Goal: Task Accomplishment & Management: Complete application form

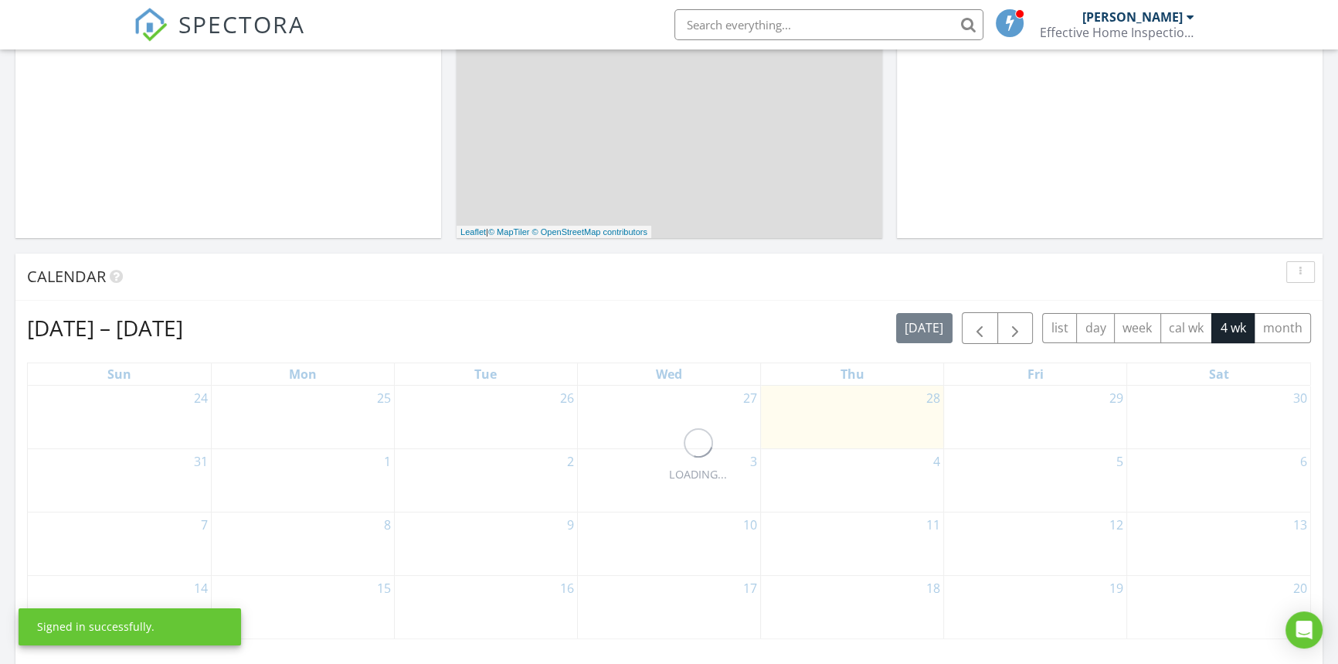
scroll to position [590, 0]
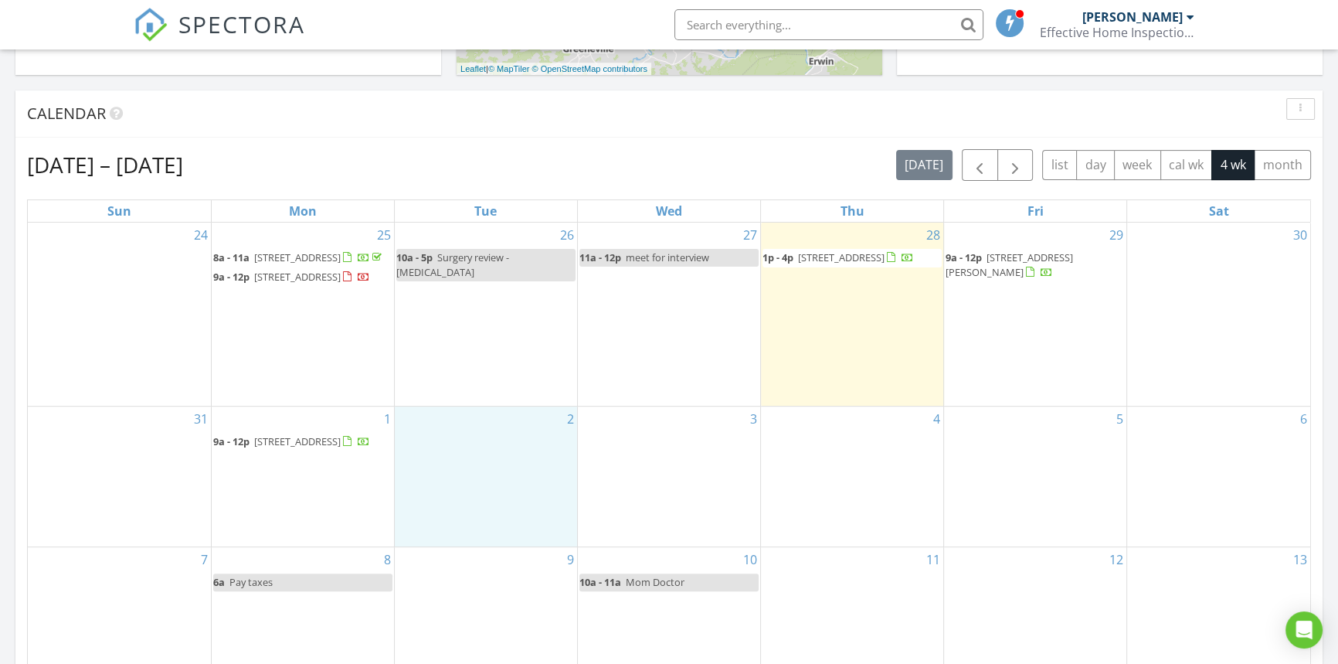
click at [472, 524] on div "2" at bounding box center [486, 476] width 182 height 141
click at [478, 459] on link "Inspection" at bounding box center [484, 461] width 80 height 25
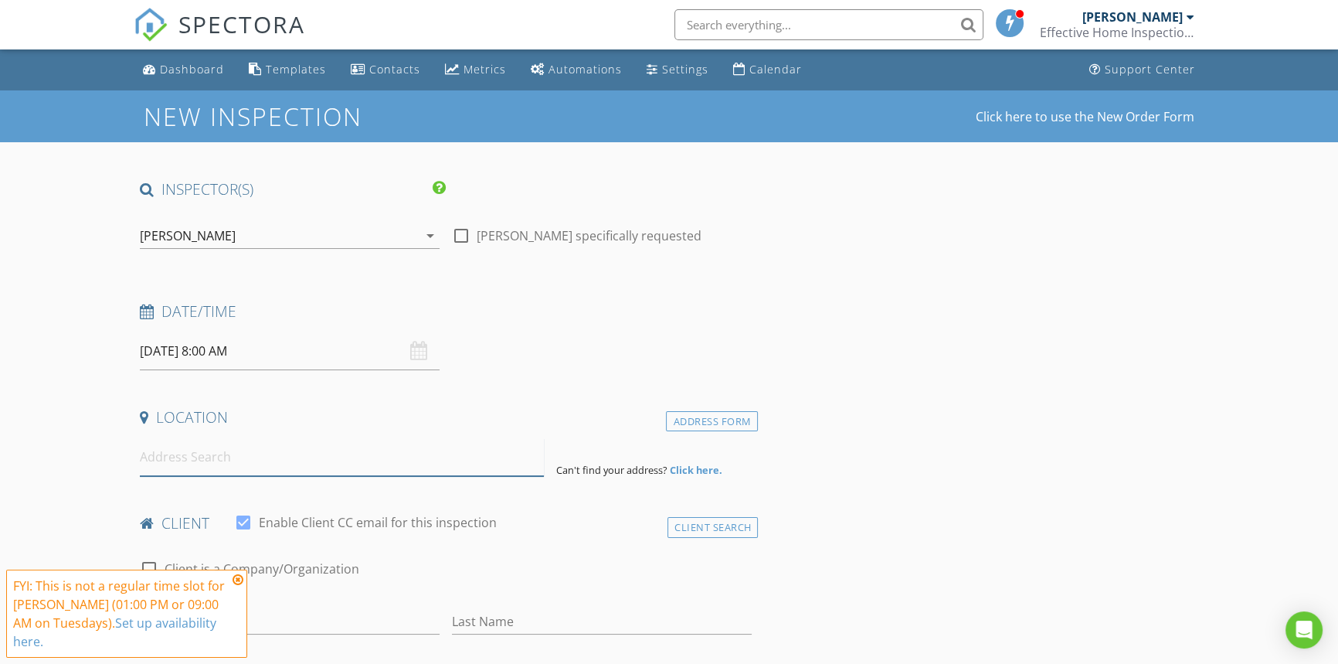
click at [207, 458] on input at bounding box center [342, 457] width 404 height 38
paste input "238 Mac Ivey Ln, La Follette, TN 37766"
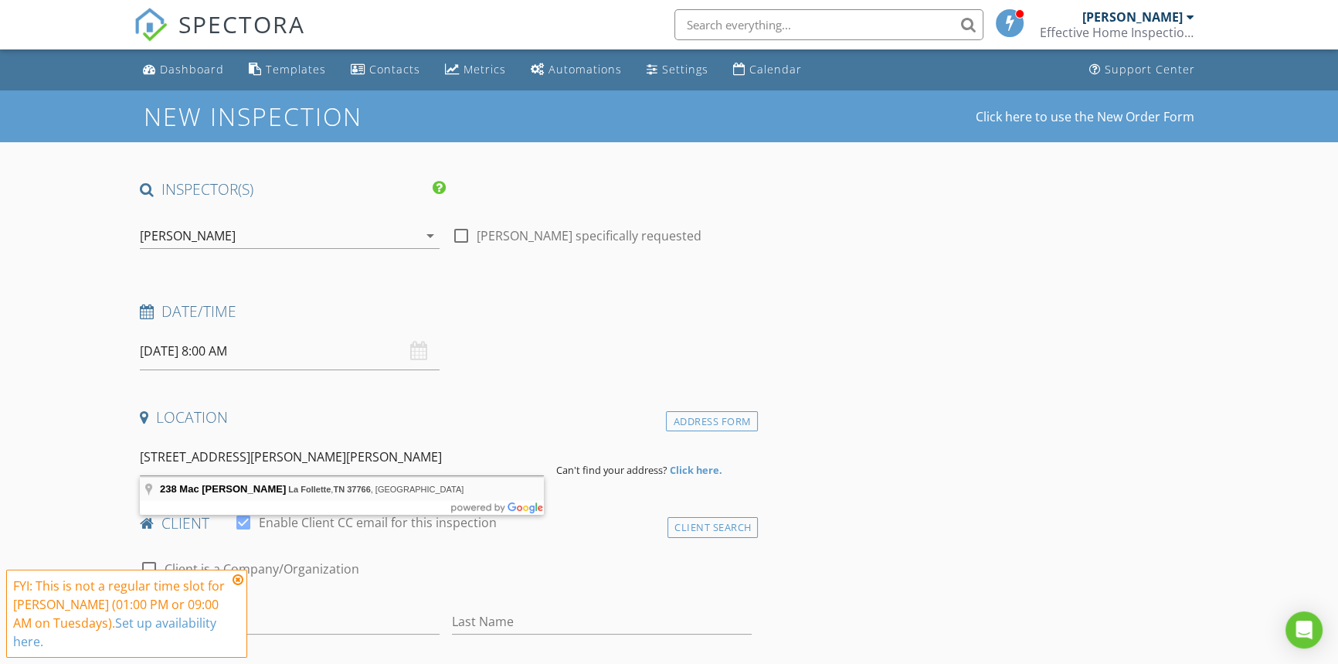
type input "238 Mac Ivey Ln, La Follette, TN 37766, USA"
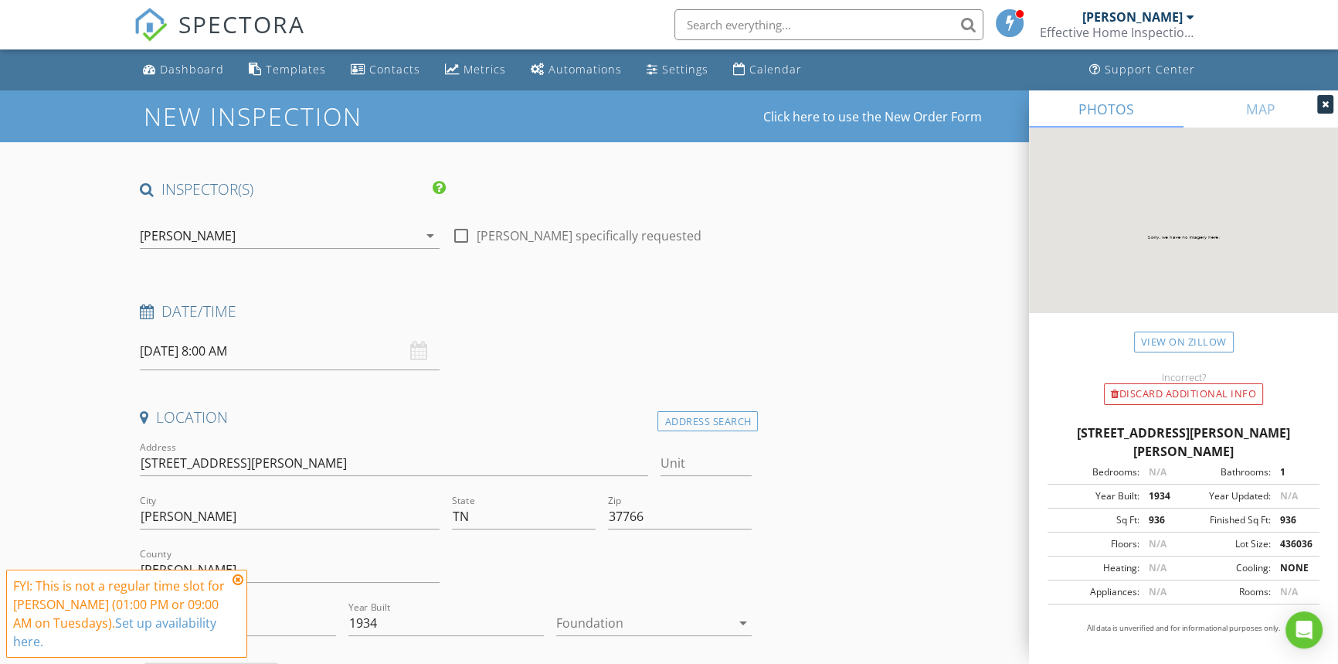
click at [237, 577] on icon at bounding box center [238, 579] width 11 height 12
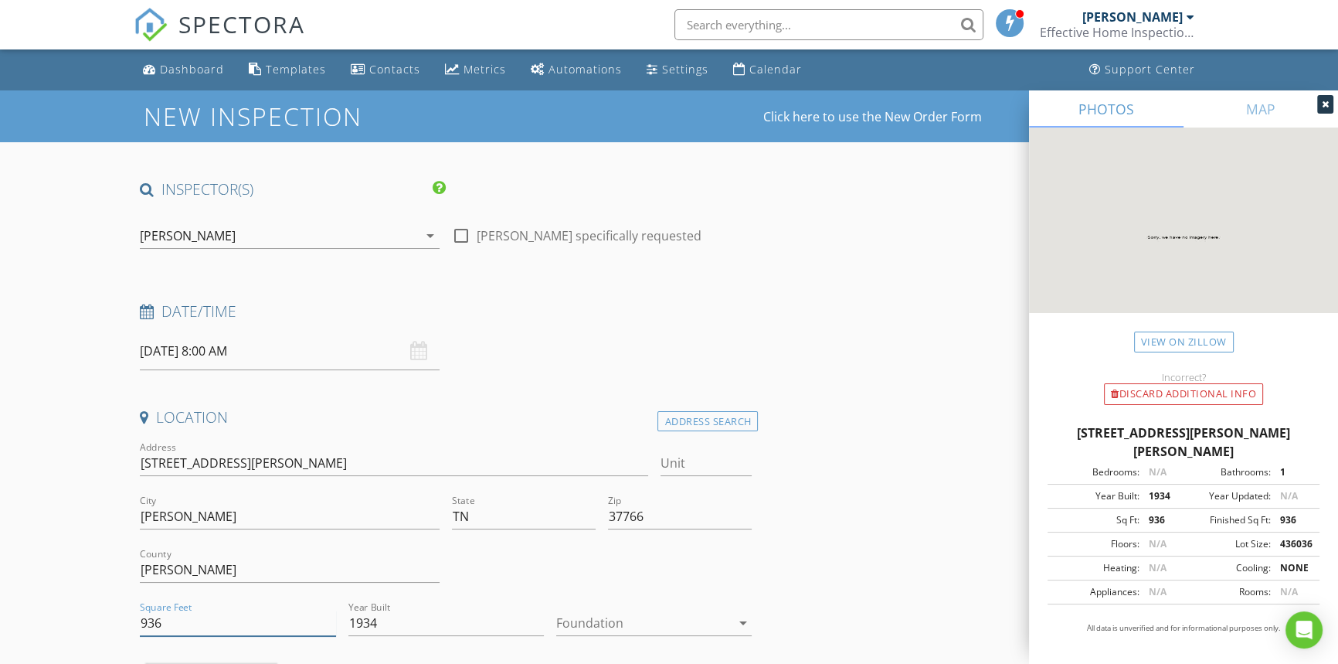
drag, startPoint x: 173, startPoint y: 626, endPoint x: 111, endPoint y: 622, distance: 61.9
type input "2040"
click at [395, 617] on input "1934" at bounding box center [445, 622] width 195 height 25
type input "1"
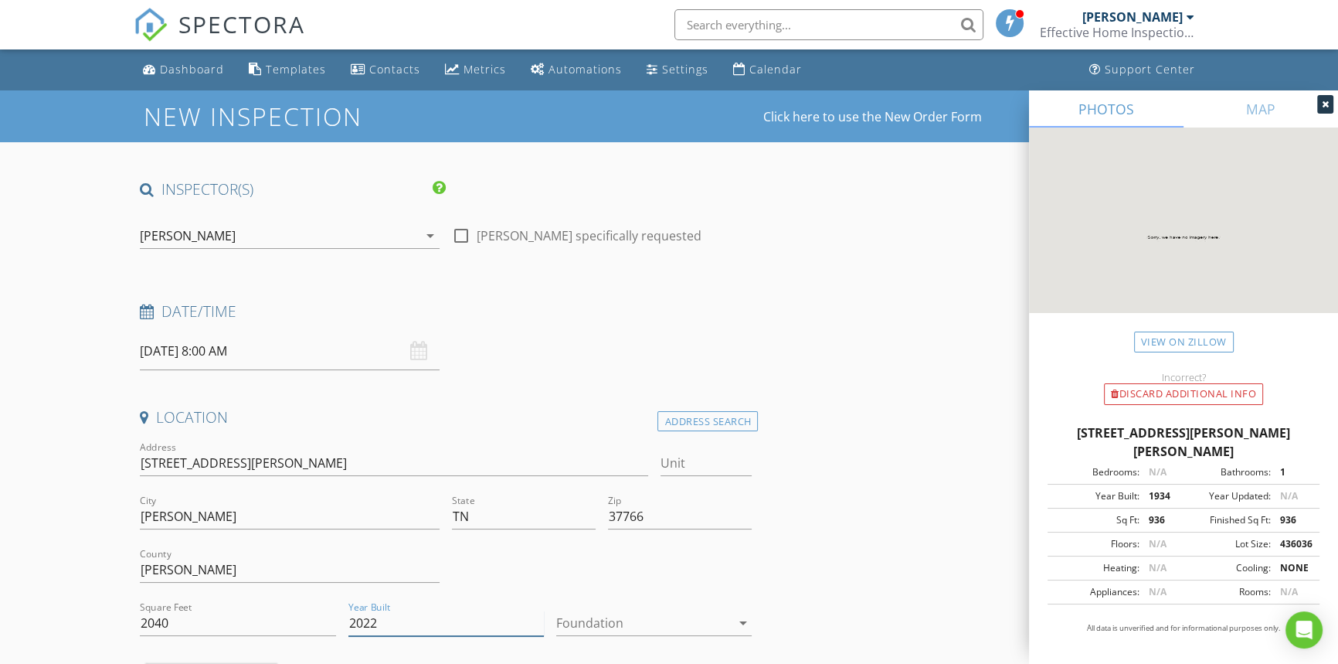
type input "2022"
click at [577, 625] on div at bounding box center [643, 622] width 174 height 25
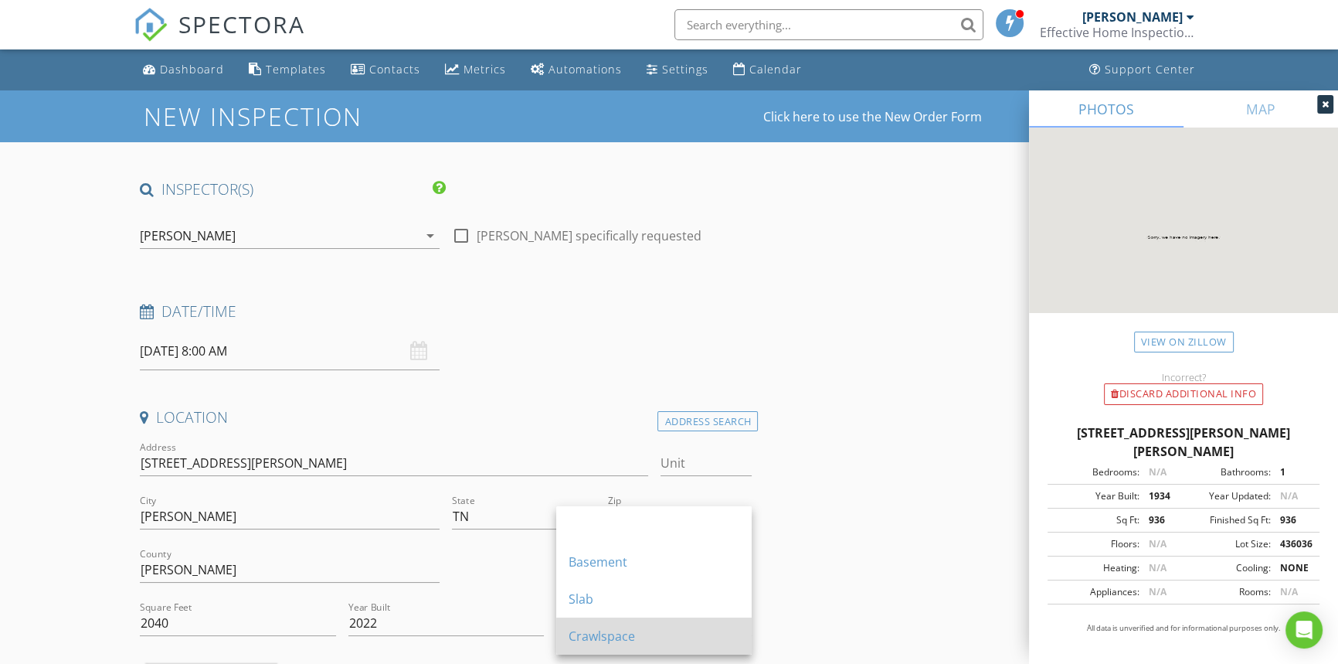
click at [599, 644] on div "Crawlspace" at bounding box center [654, 636] width 171 height 19
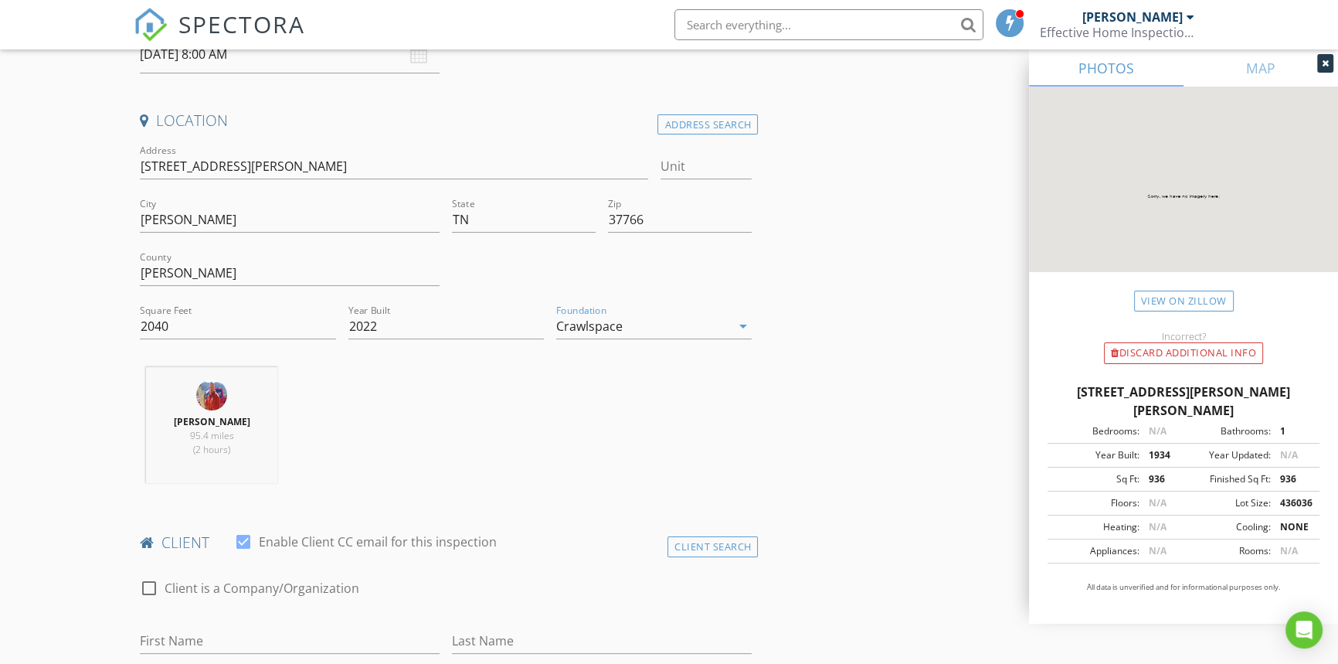
scroll to position [562, 0]
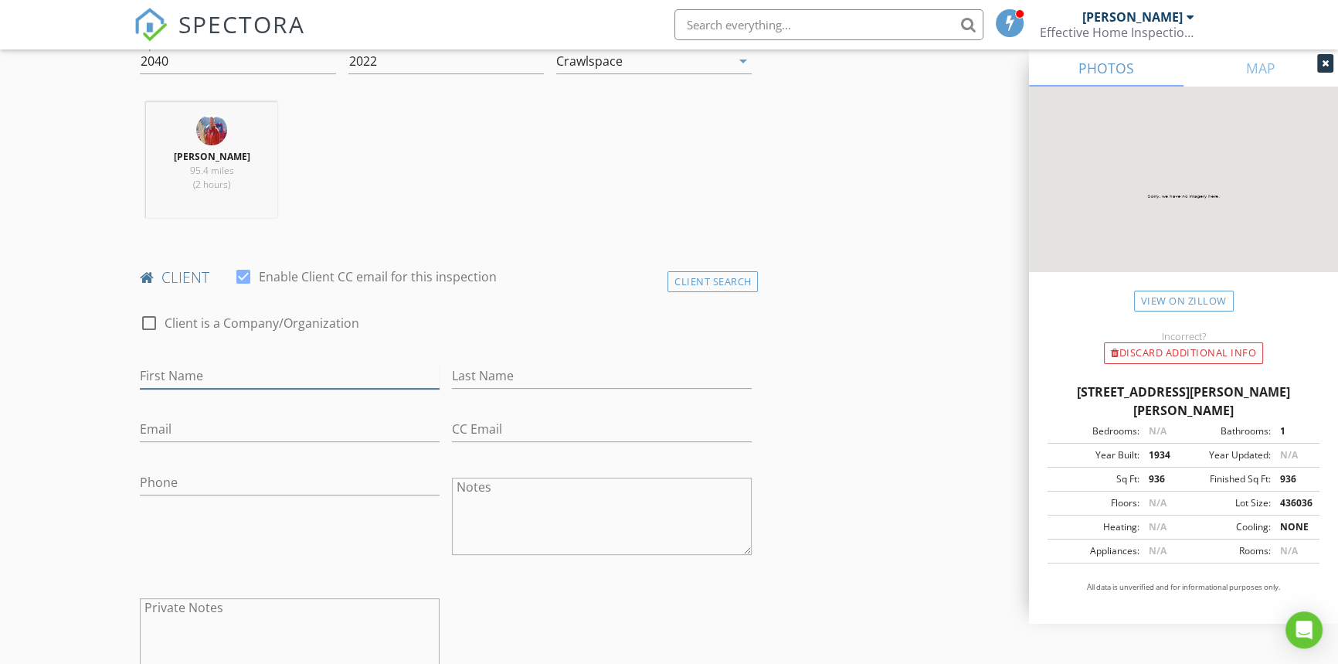
click at [180, 367] on input "First Name" at bounding box center [290, 375] width 300 height 25
type input "[PERSON_NAME]"
click at [481, 378] on input "Last Name" at bounding box center [602, 375] width 300 height 25
type input "[PERSON_NAME]"
click at [185, 411] on div "Email" at bounding box center [290, 432] width 300 height 50
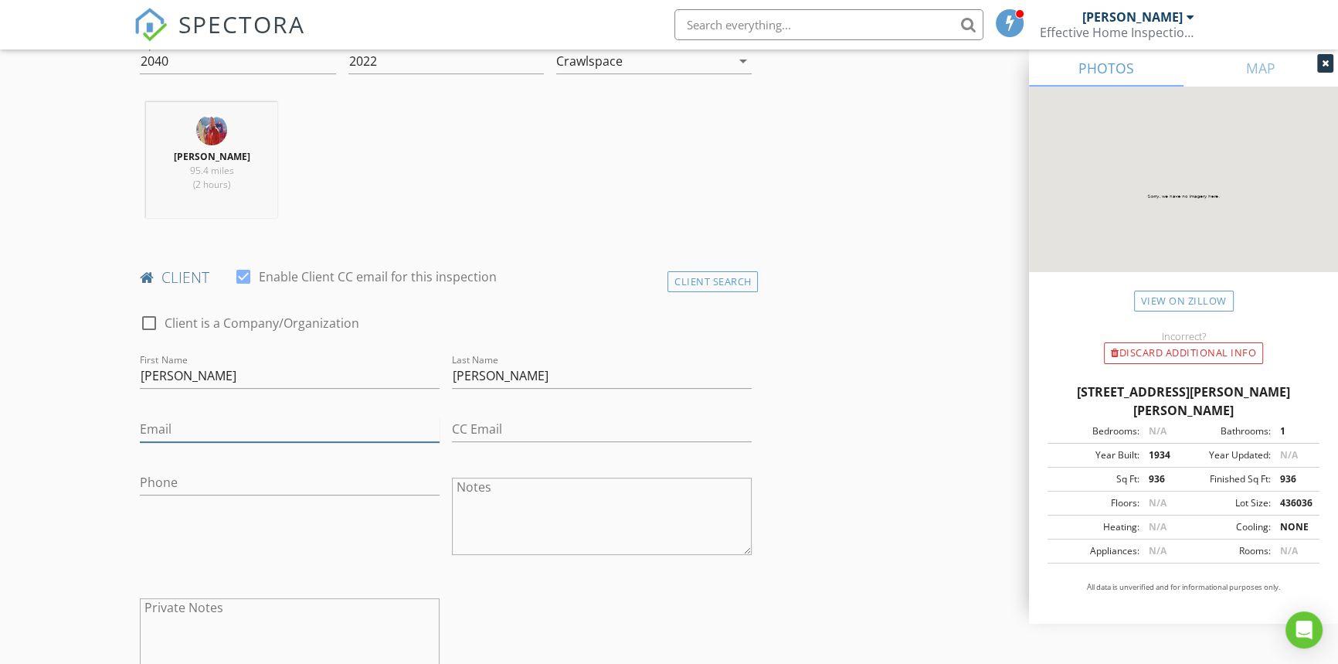
click at [165, 437] on input "Email" at bounding box center [290, 428] width 300 height 25
type input "[EMAIL_ADDRESS][DOMAIN_NAME]"
click at [208, 488] on input "Phone" at bounding box center [290, 482] width 300 height 25
type input "[PHONE_NUMBER]"
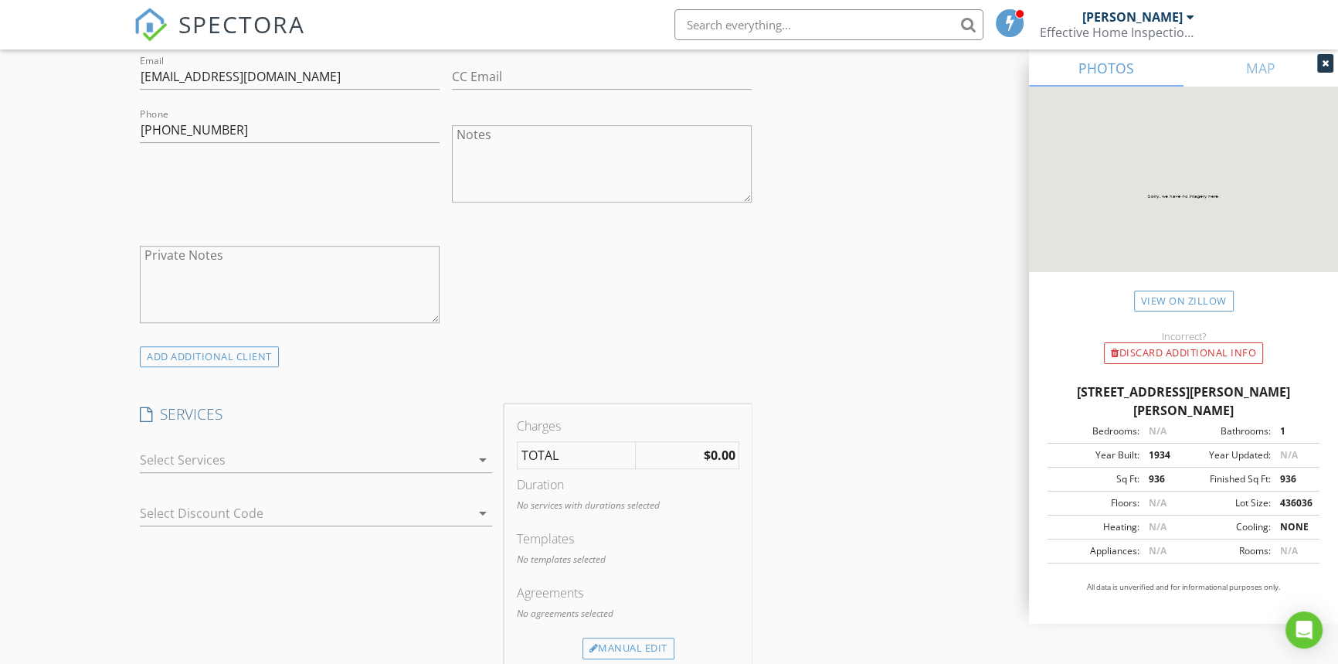
scroll to position [1123, 0]
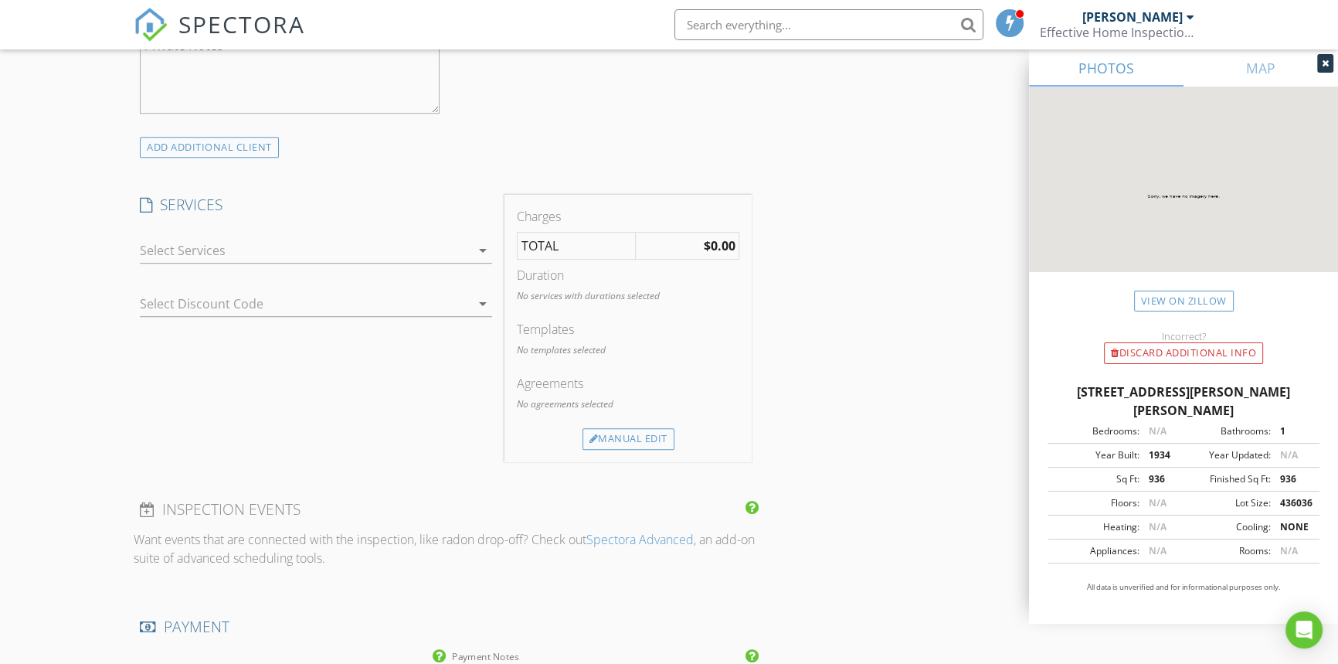
click at [182, 253] on div at bounding box center [305, 250] width 330 height 25
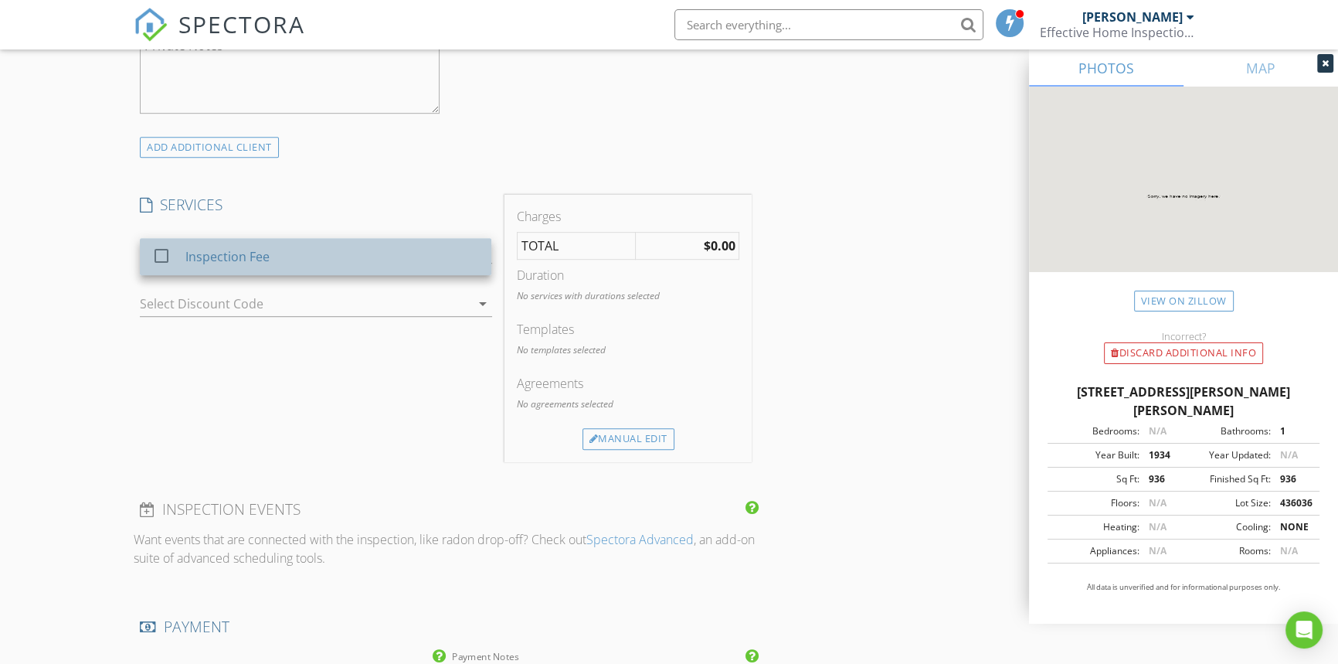
click at [192, 262] on div "Inspection Fee" at bounding box center [227, 256] width 84 height 19
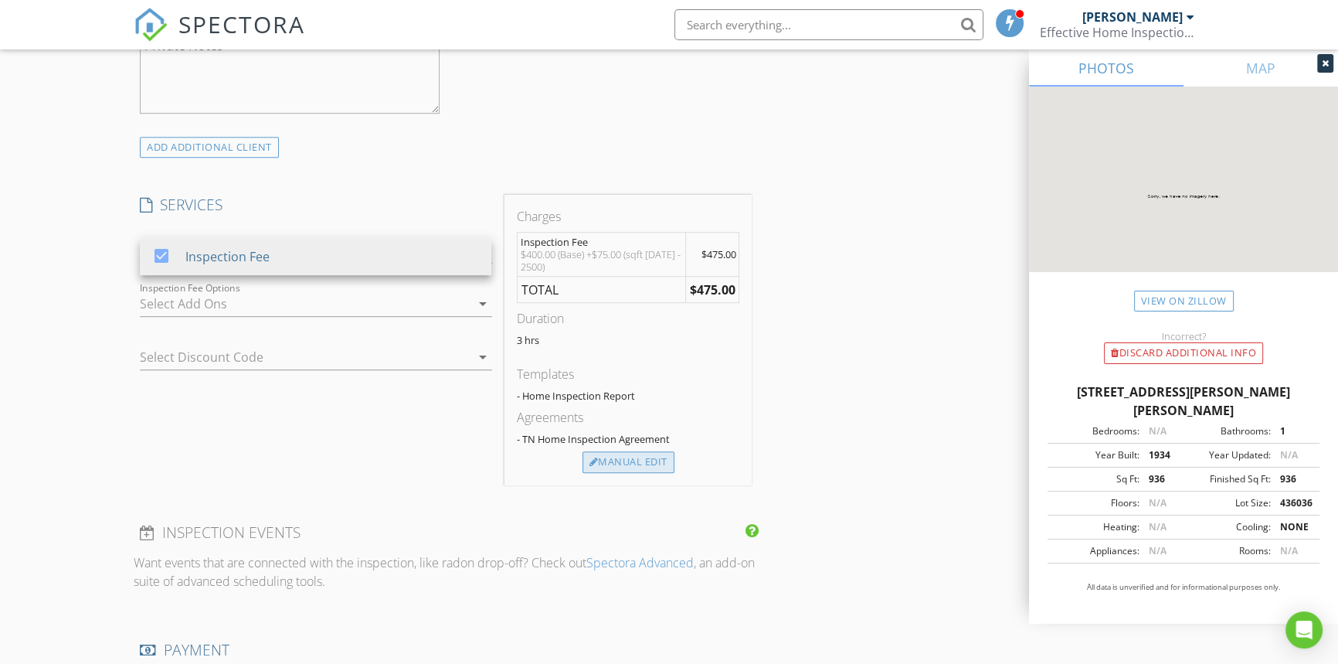
click at [610, 464] on div "Manual Edit" at bounding box center [629, 462] width 92 height 22
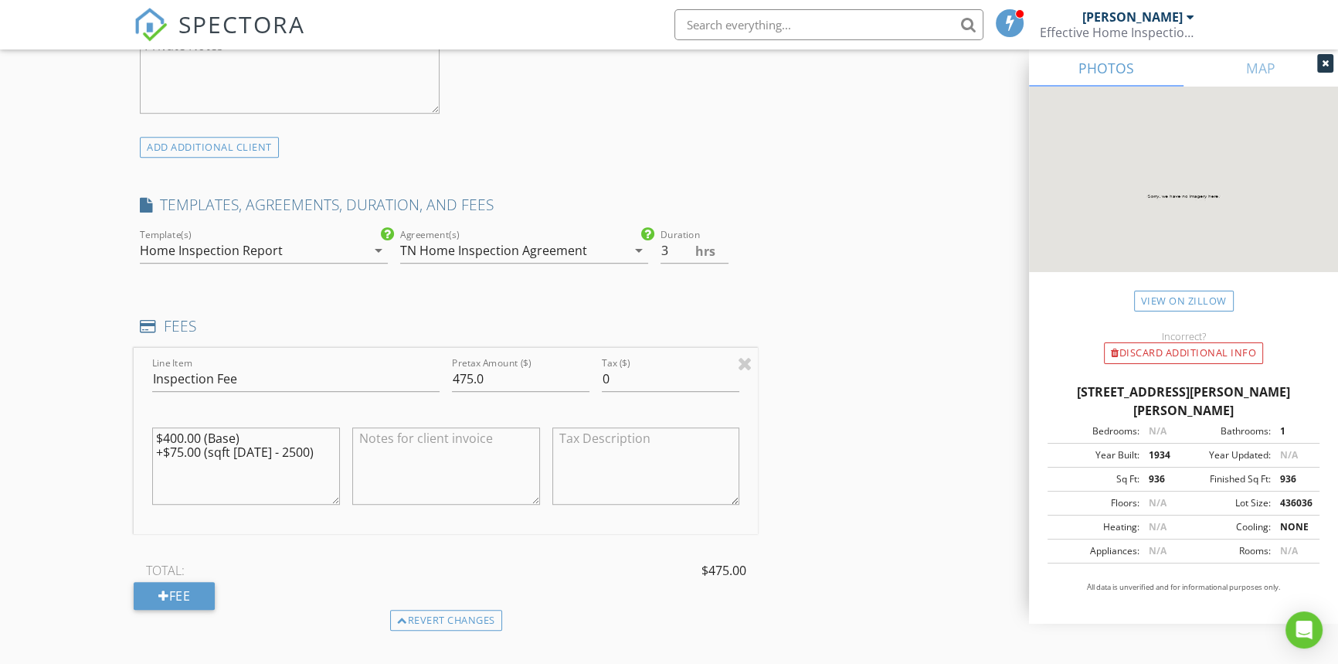
click at [183, 454] on textarea "$400.00 (Base) +$75.00 (sqft 2001 - 2500)" at bounding box center [246, 465] width 188 height 77
type textarea "$400.00 (Base) +$25.00 (sqft [DATE] - 2500)"
drag, startPoint x: 505, startPoint y: 378, endPoint x: 495, endPoint y: 378, distance: 10.0
click at [504, 378] on input "475.0" at bounding box center [521, 378] width 138 height 25
drag, startPoint x: 495, startPoint y: 378, endPoint x: 413, endPoint y: 382, distance: 82.0
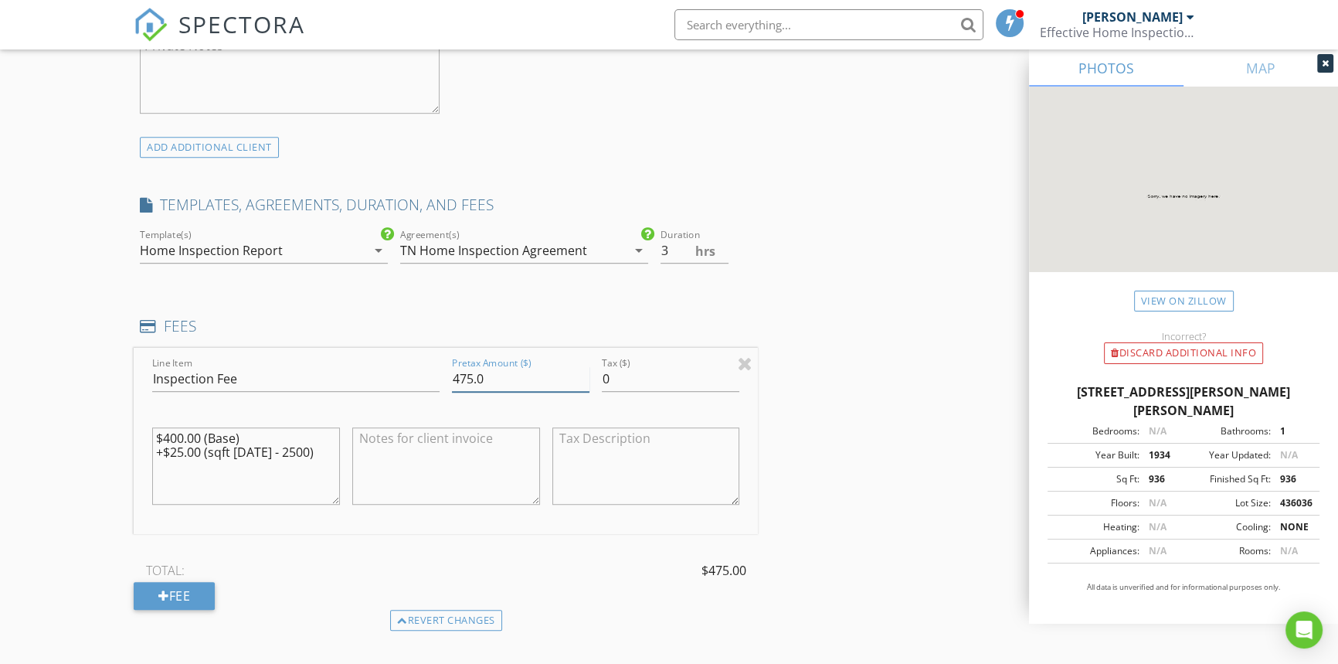
click at [413, 381] on div "Line Item Inspection Fee Pretax Amount ($) 475.0 Tax ($) 0 $400.00 (Base) +$25.…" at bounding box center [446, 441] width 624 height 186
type input "425"
click at [875, 280] on div "INSPECTOR(S) check_box Vincent Garner PRIMARY Vincent Garner arrow_drop_down ch…" at bounding box center [669, 407] width 1071 height 2702
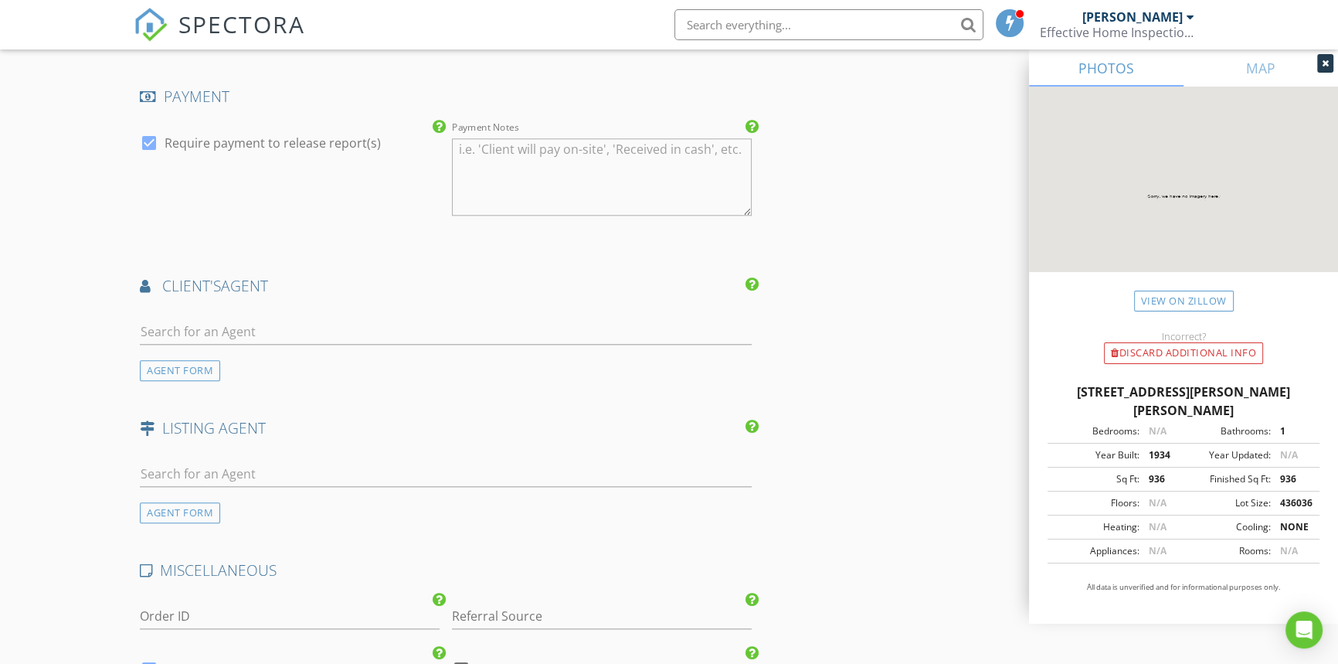
scroll to position [1826, 0]
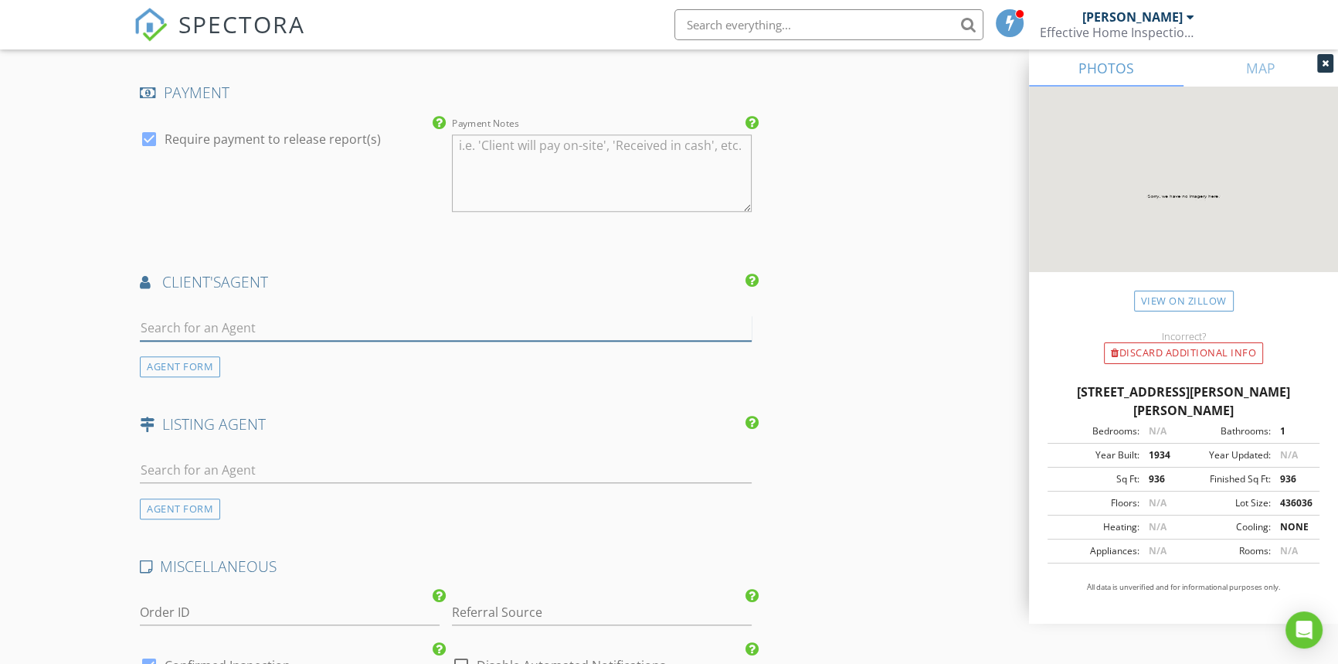
click at [201, 331] on input "text" at bounding box center [446, 327] width 612 height 25
type input "aust"
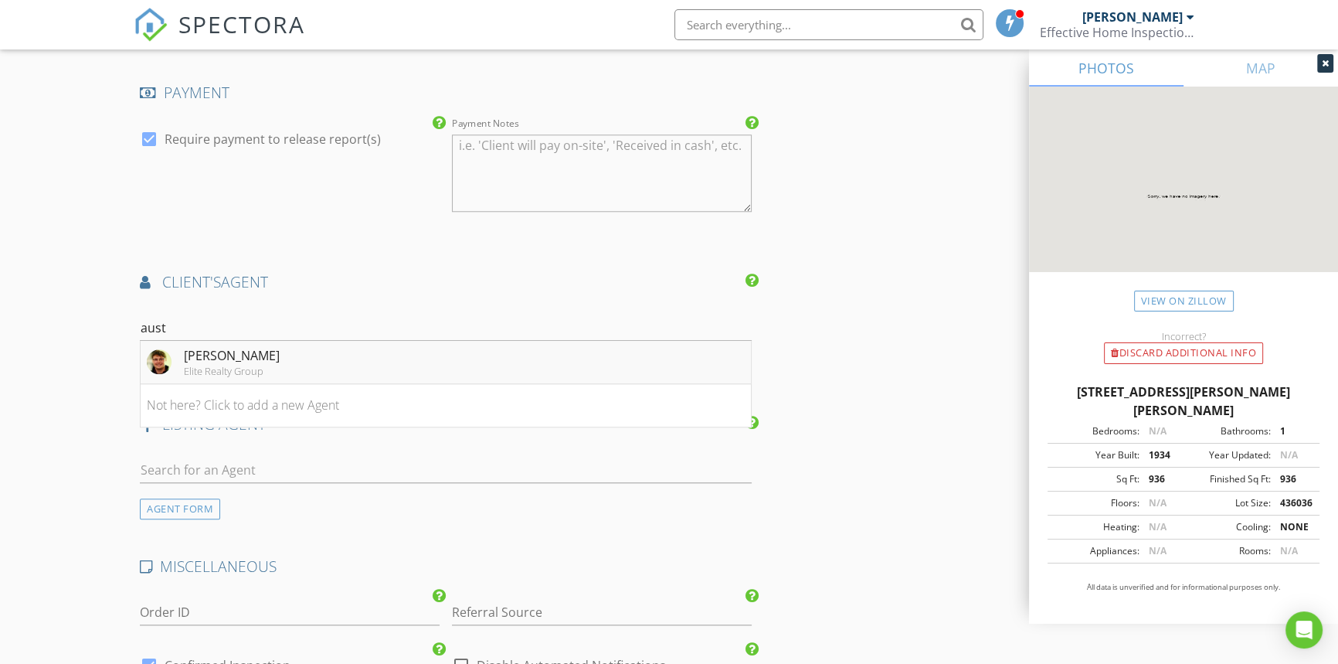
click at [216, 348] on div "[PERSON_NAME]" at bounding box center [232, 355] width 96 height 19
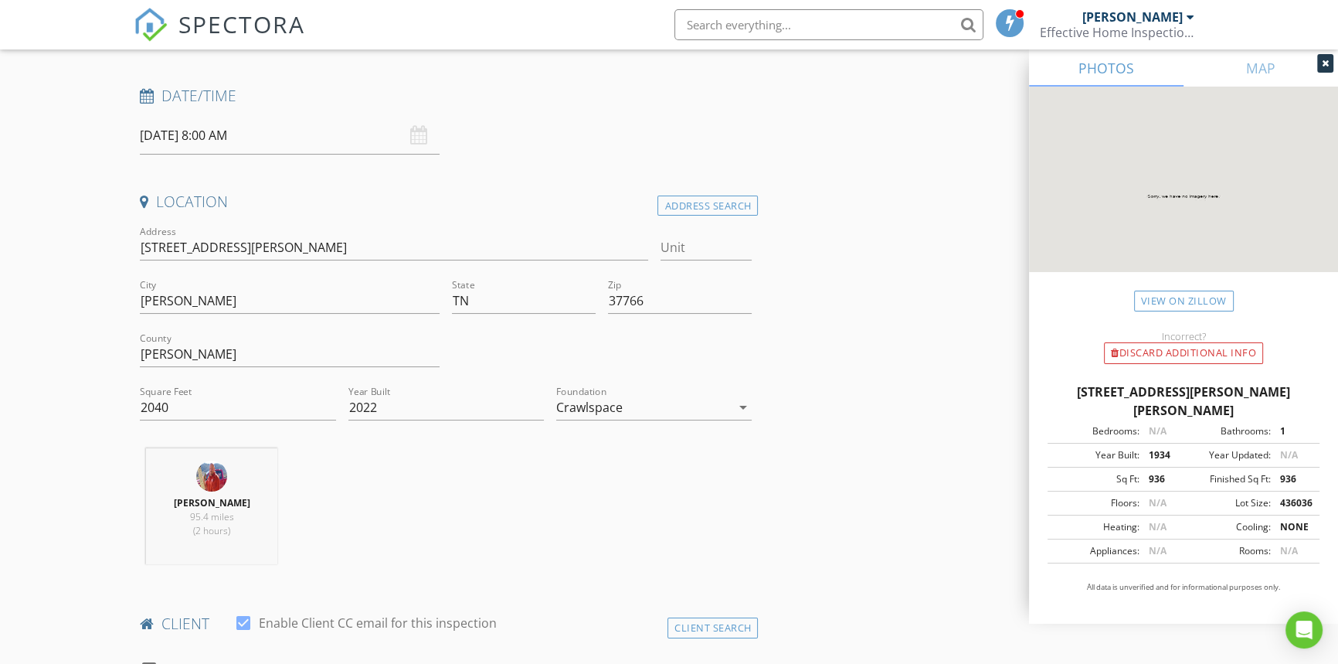
scroll to position [0, 0]
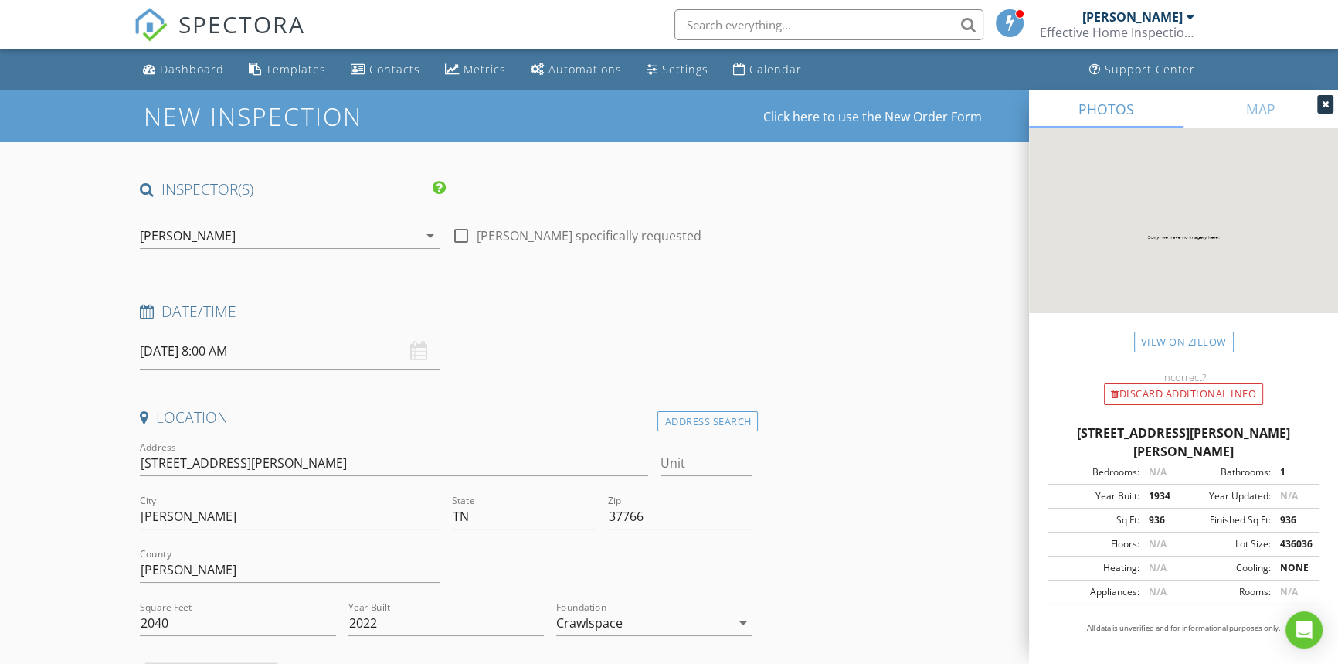
click at [226, 329] on div "Date/Time" at bounding box center [446, 316] width 624 height 31
click at [219, 347] on input "09/02/2025 8:00 AM" at bounding box center [290, 351] width 300 height 38
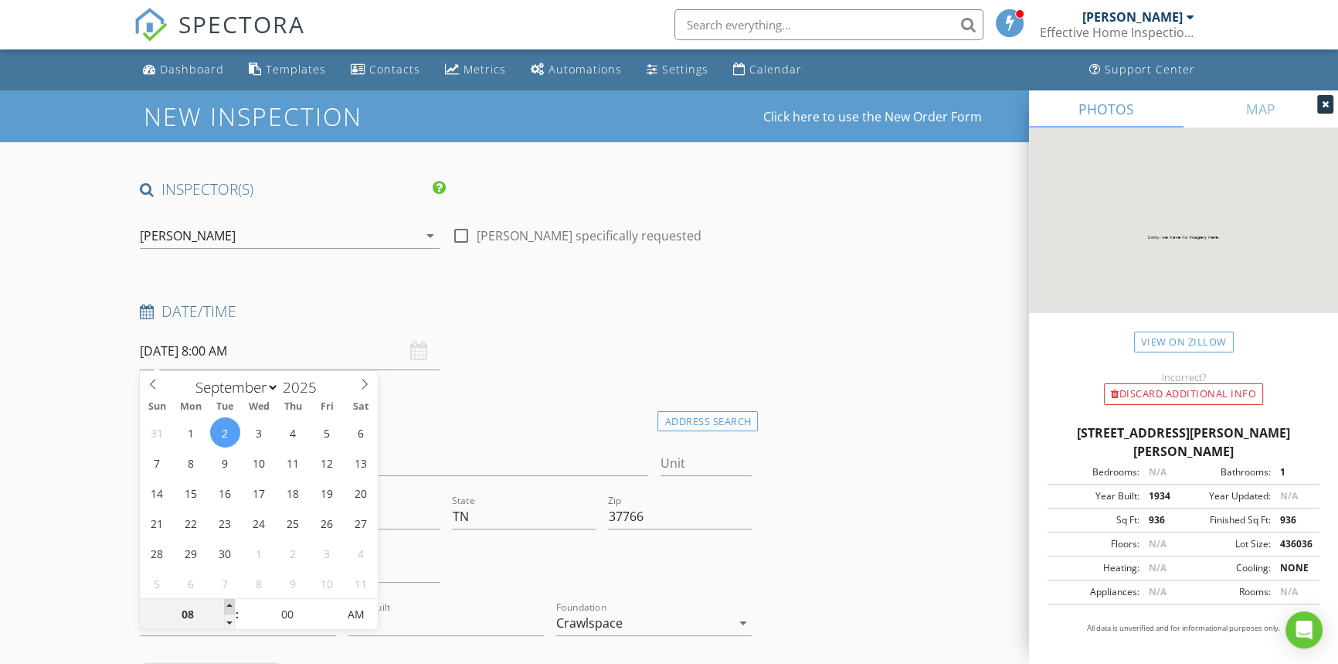
type input "09"
type input "[DATE] 9:00 AM"
click at [231, 603] on span at bounding box center [229, 606] width 11 height 15
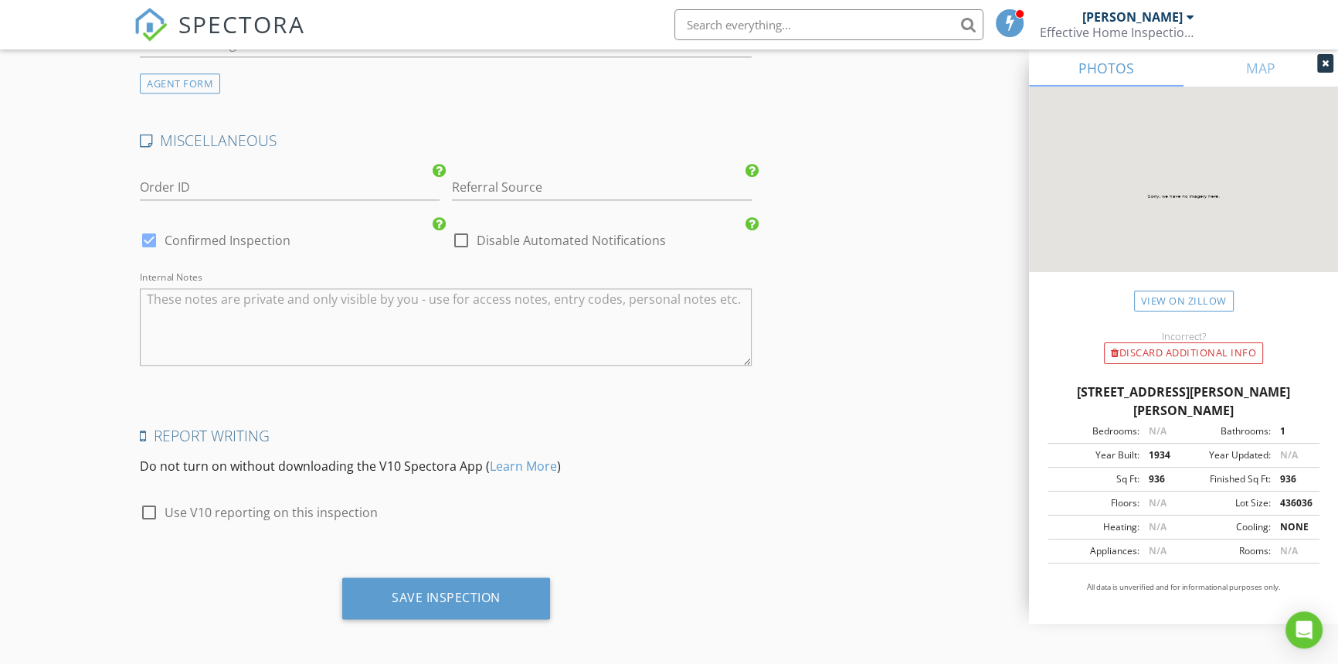
scroll to position [2604, 0]
click at [474, 600] on div "Save Inspection" at bounding box center [446, 596] width 109 height 15
